Goal: Task Accomplishment & Management: Complete application form

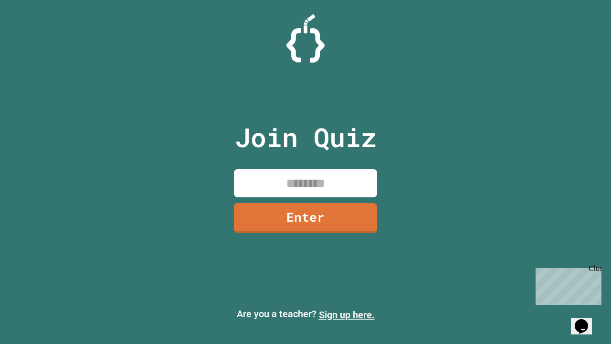
click at [346, 315] on link "Sign up here." at bounding box center [347, 314] width 56 height 11
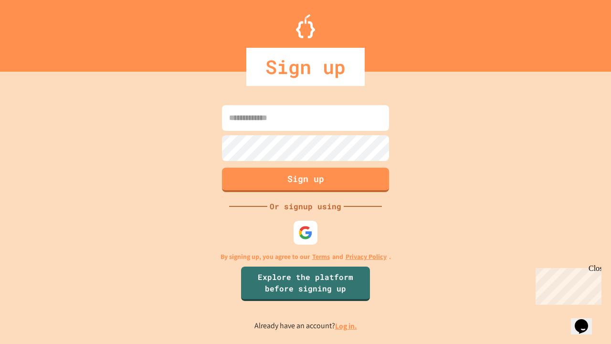
click at [346, 325] on link "Log in." at bounding box center [346, 326] width 22 height 10
